Goal: Check status

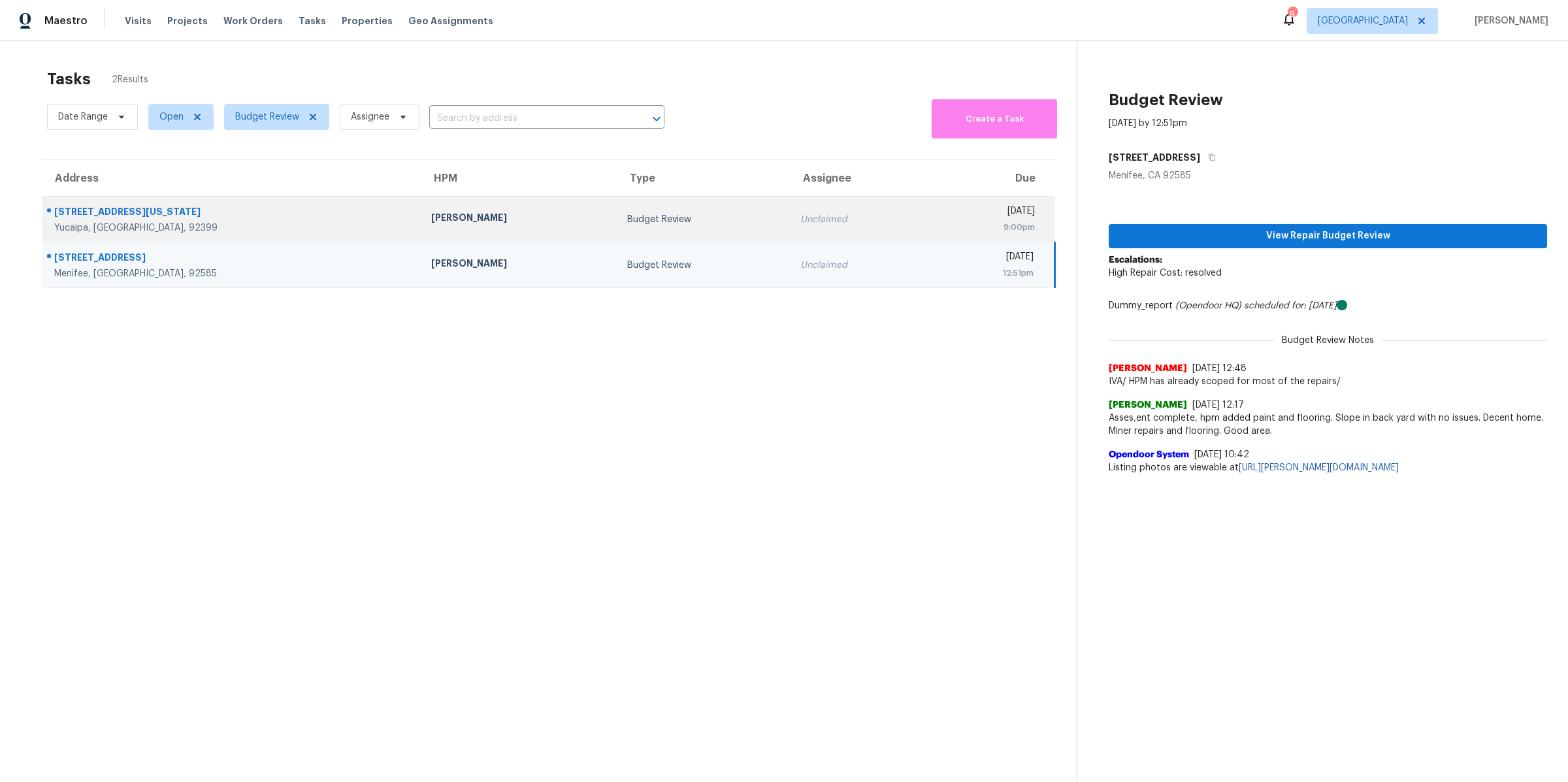
click at [431, 227] on div "[PERSON_NAME]" at bounding box center [519, 219] width 176 height 16
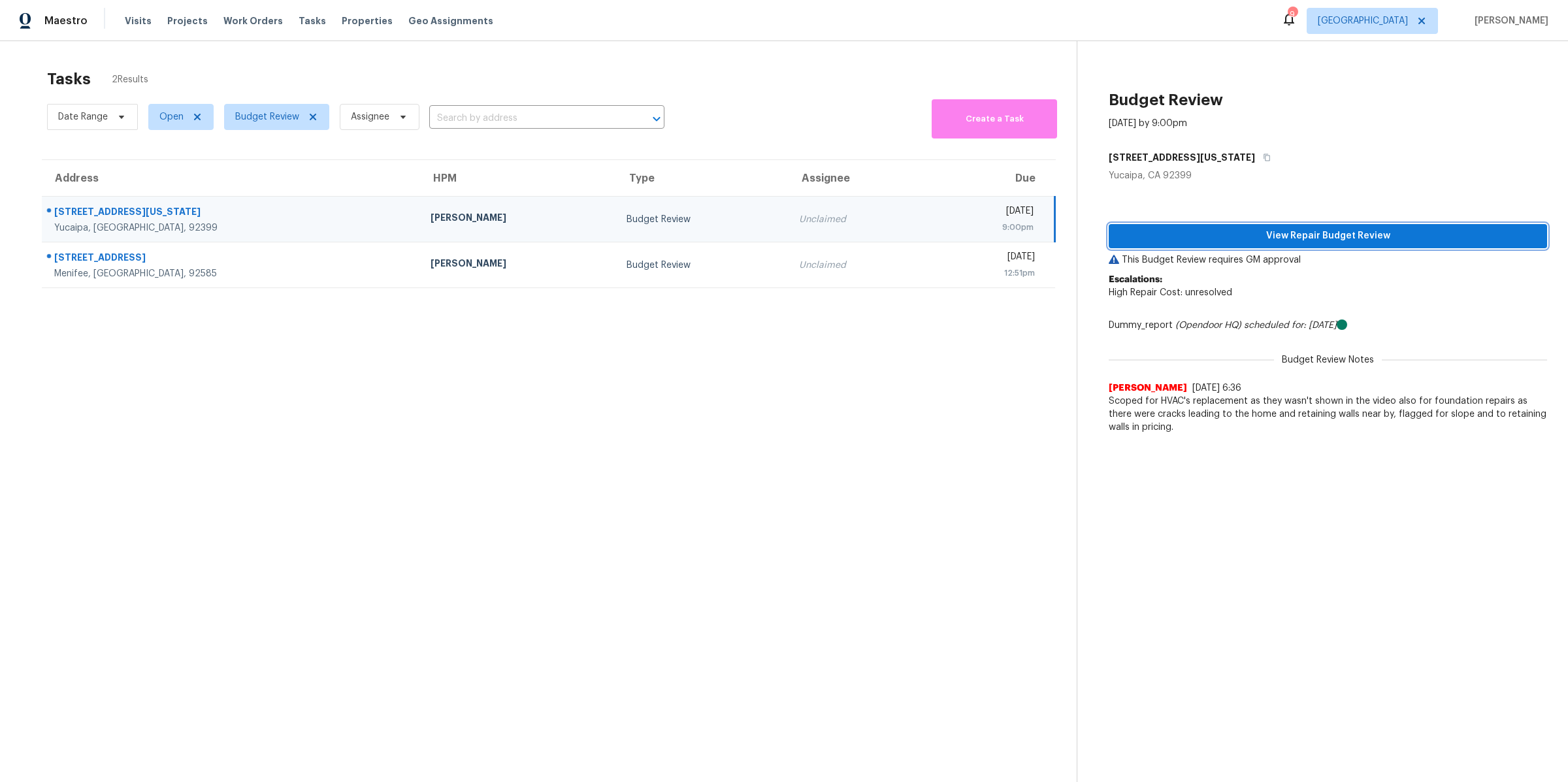
click at [1281, 239] on span "View Repair Budget Review" at bounding box center [1328, 236] width 417 height 16
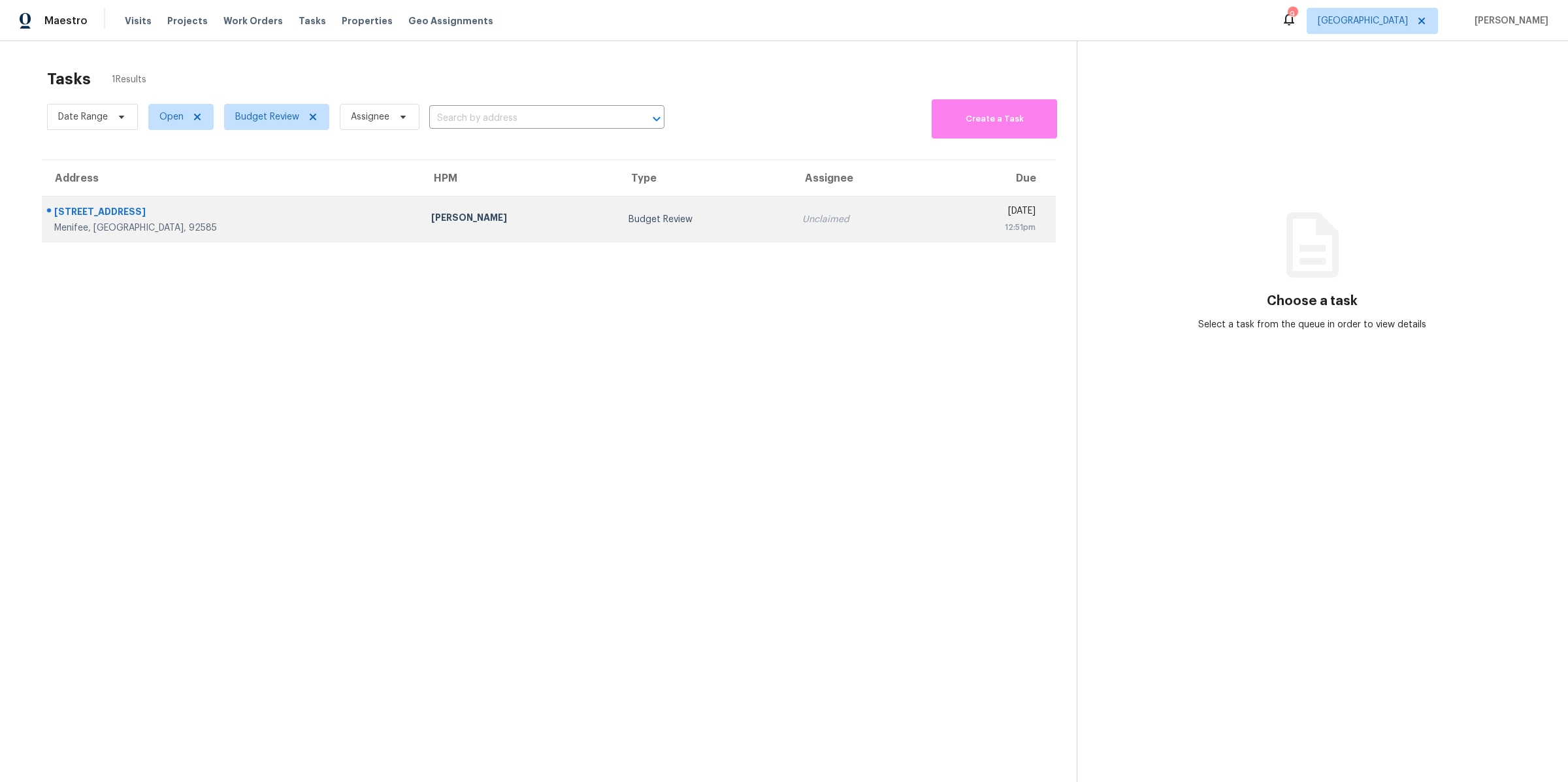
click at [234, 227] on div "Menifee, [GEOGRAPHIC_DATA], 92585" at bounding box center [232, 228] width 356 height 13
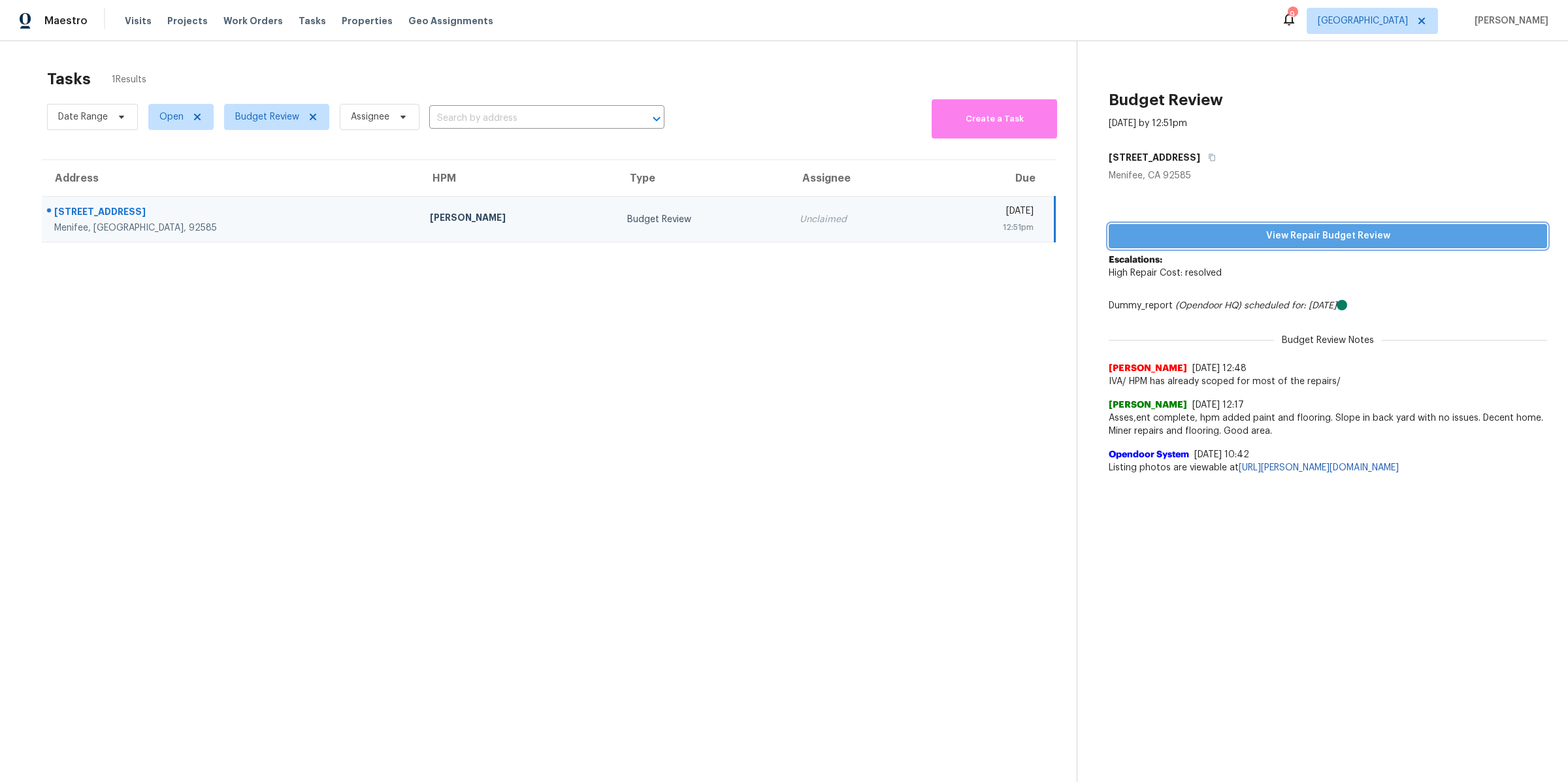
click at [1253, 244] on span "View Repair Budget Review" at bounding box center [1328, 236] width 417 height 16
